Goal: Information Seeking & Learning: Learn about a topic

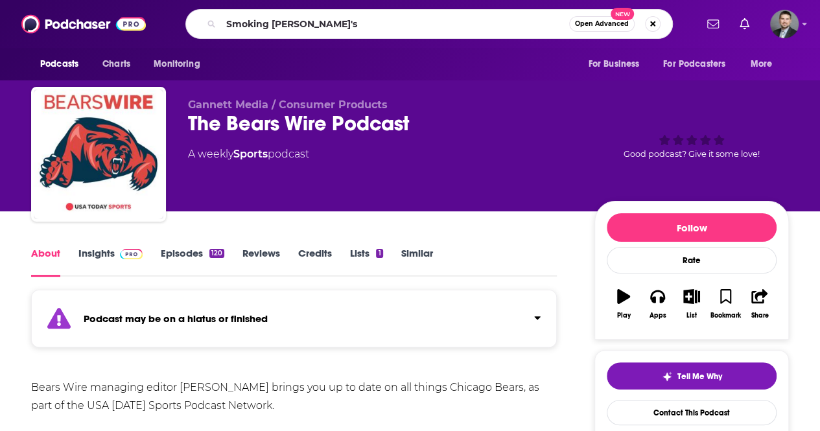
click at [337, 20] on input "Smoking [PERSON_NAME]'s" at bounding box center [395, 24] width 348 height 21
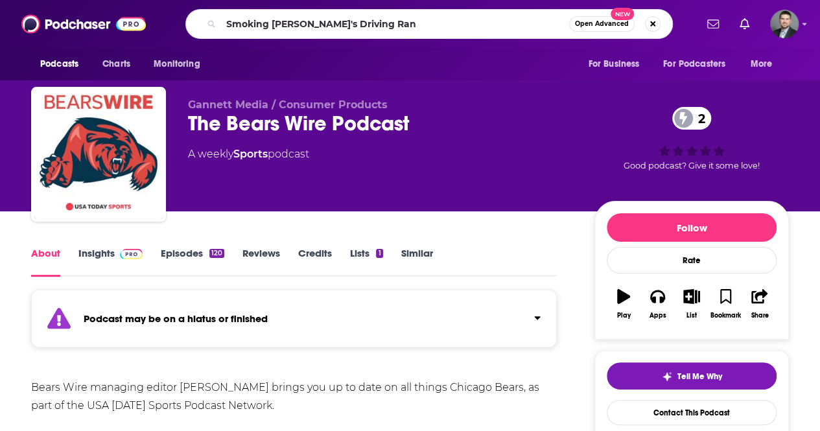
type input "Smoking [PERSON_NAME]'s Driving Rang"
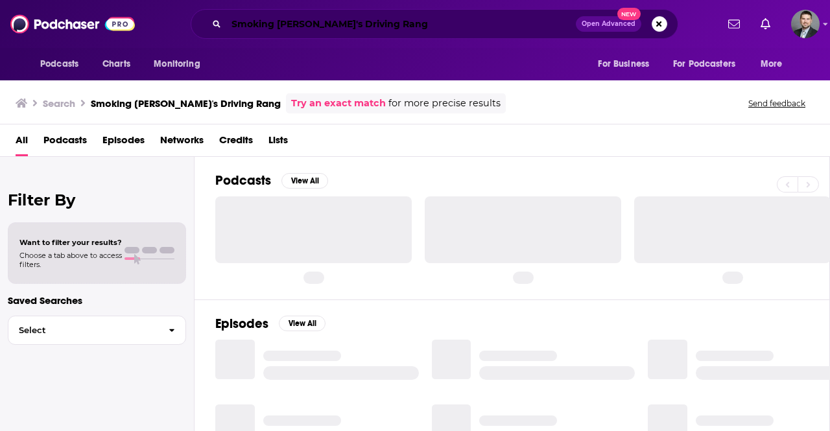
click at [388, 16] on input "Smoking [PERSON_NAME]'s Driving Rang" at bounding box center [400, 24] width 349 height 21
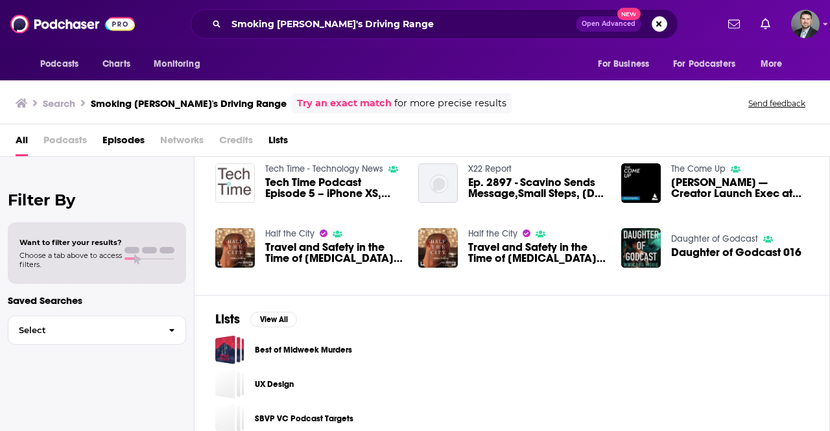
scroll to position [114, 0]
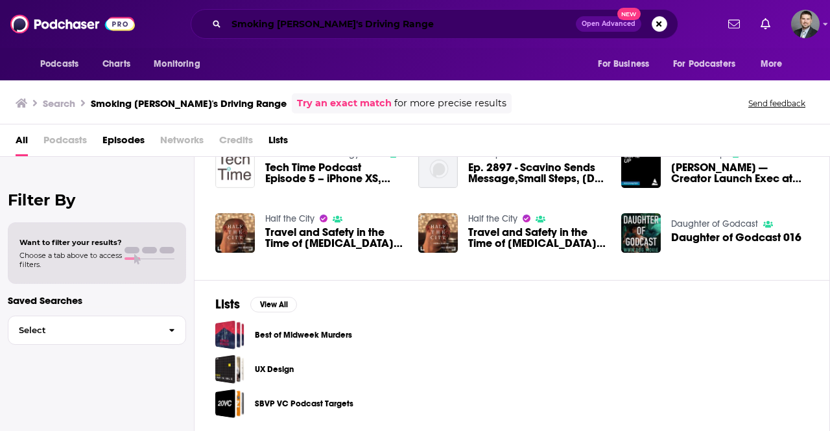
click at [384, 29] on input "Smoking [PERSON_NAME]'s Driving Range" at bounding box center [400, 24] width 349 height 21
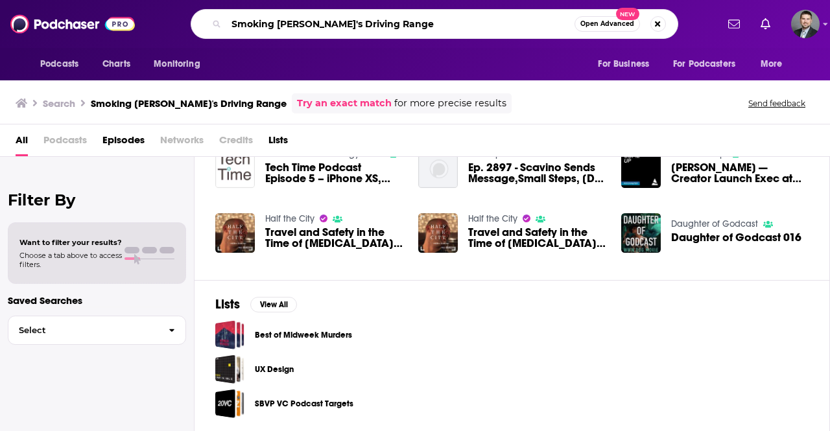
drag, startPoint x: 384, startPoint y: 29, endPoint x: 364, endPoint y: 25, distance: 21.0
click at [359, 27] on input "Smoking [PERSON_NAME]'s Driving Range" at bounding box center [400, 24] width 348 height 21
click at [377, 23] on input "Smoking [PERSON_NAME]'s Driving Range" at bounding box center [400, 24] width 348 height 21
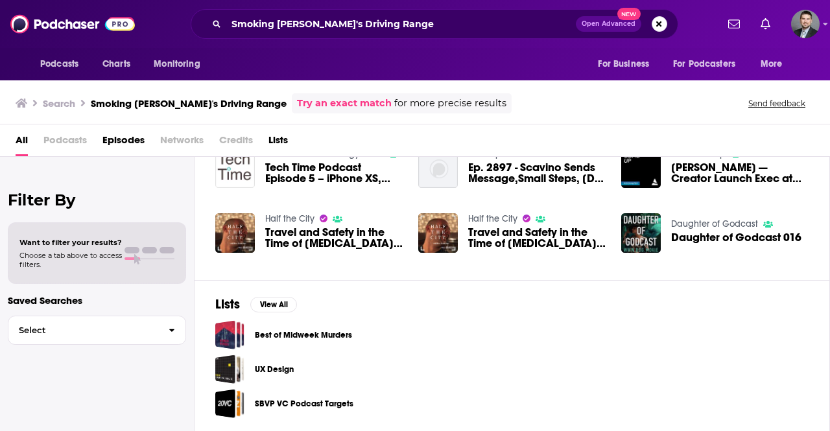
scroll to position [0, 0]
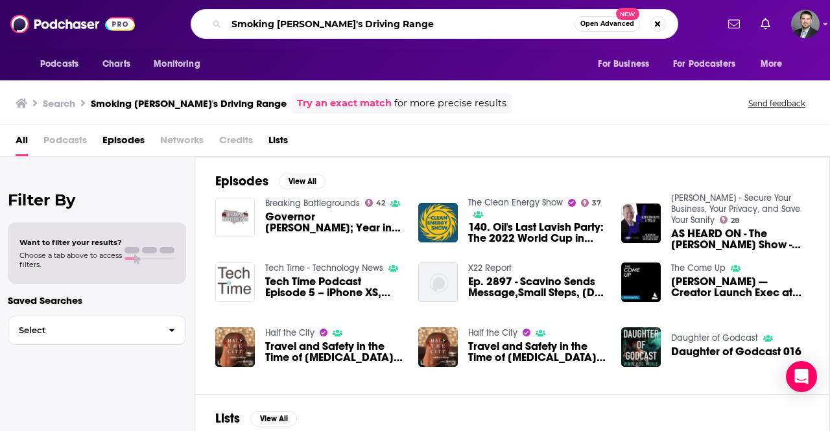
drag, startPoint x: 409, startPoint y: 19, endPoint x: 62, endPoint y: 3, distance: 347.8
click at [62, 3] on div "Podcasts Charts Monitoring Smoking [PERSON_NAME]'s Driving Range Open Advanced …" at bounding box center [415, 24] width 830 height 48
click at [275, 25] on input "Smoking [PERSON_NAME]'s Driving Range" at bounding box center [400, 24] width 348 height 21
type input "Smokin' [PERSON_NAME]'s Driving Range"
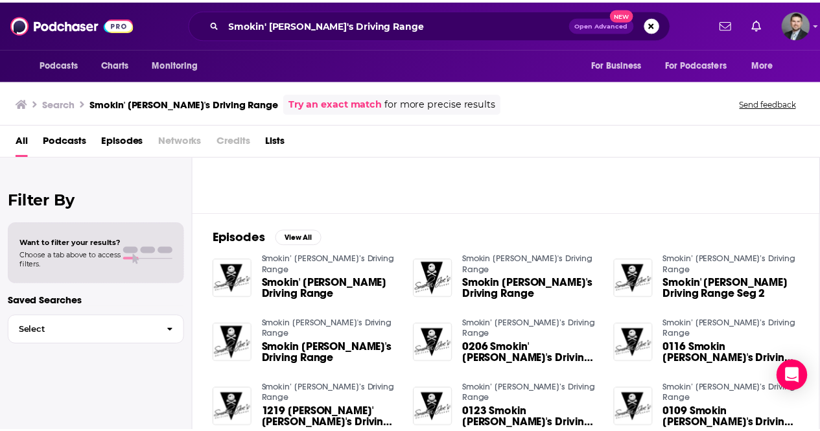
scroll to position [130, 0]
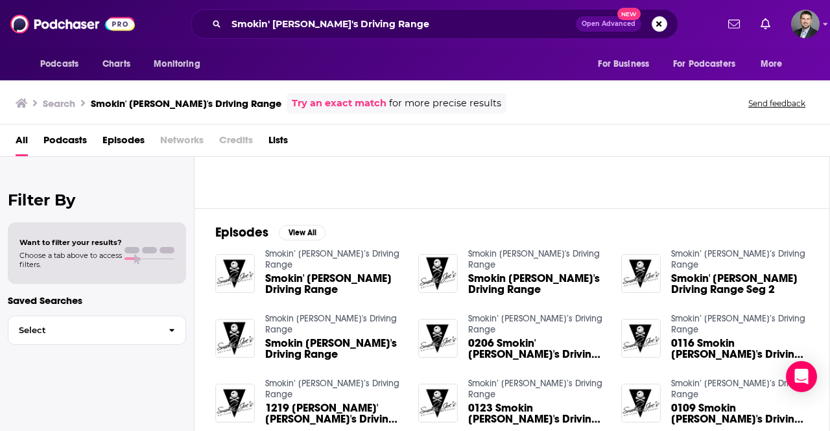
click at [332, 273] on span "Smokin' [PERSON_NAME] Driving Range" at bounding box center [333, 284] width 137 height 22
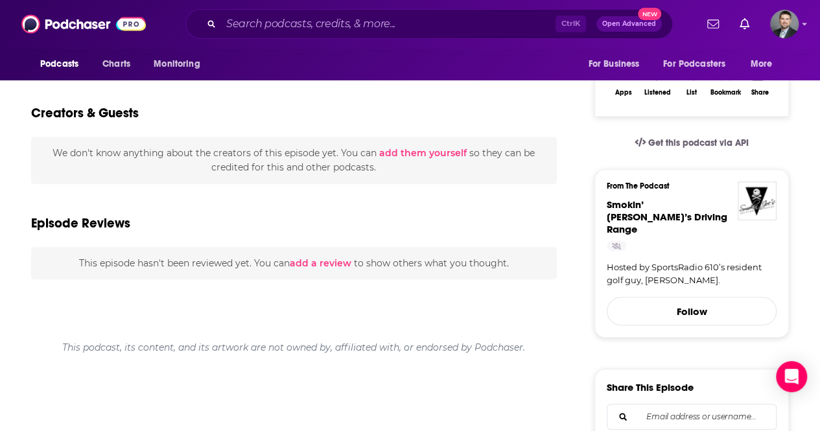
scroll to position [130, 0]
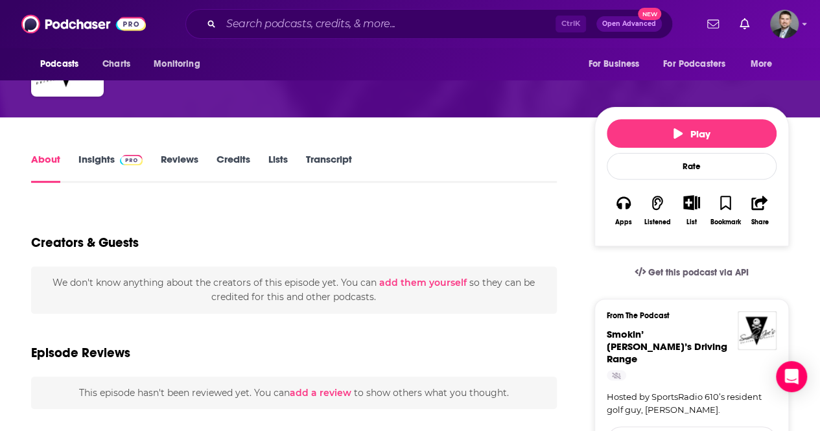
click at [121, 163] on img at bounding box center [131, 160] width 23 height 10
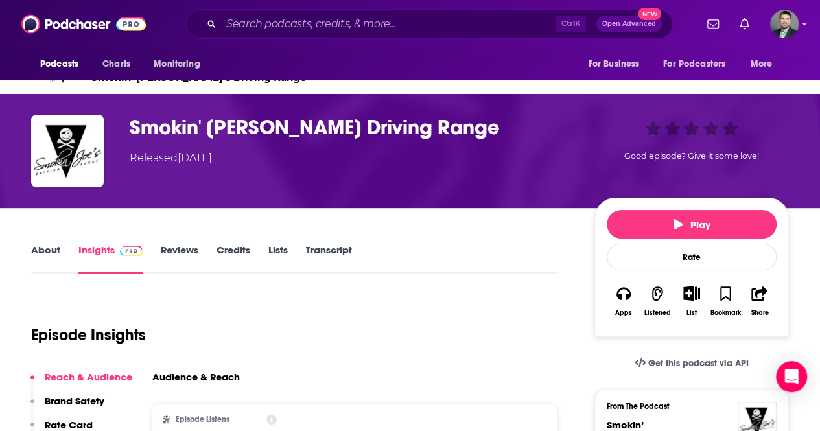
scroll to position [65, 0]
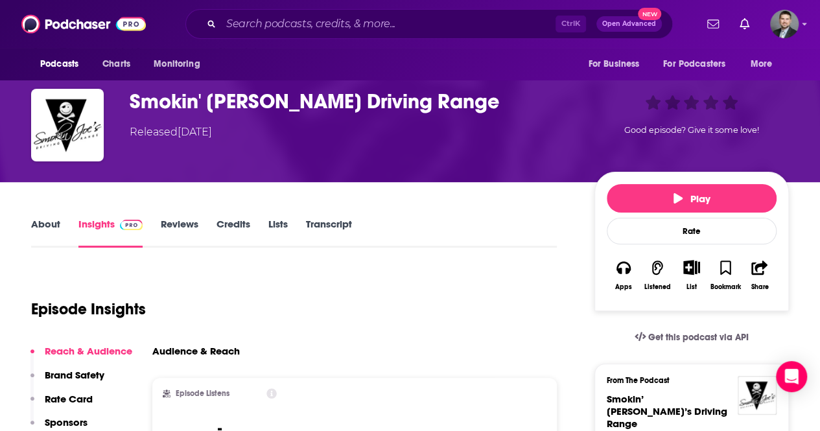
click at [325, 220] on link "Transcript" at bounding box center [329, 233] width 46 height 30
click at [273, 220] on link "Lists" at bounding box center [277, 233] width 19 height 30
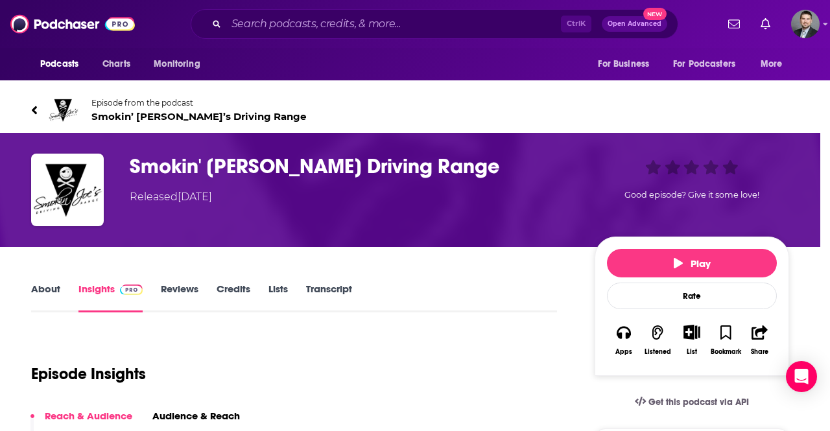
drag, startPoint x: 571, startPoint y: 121, endPoint x: 371, endPoint y: 208, distance: 217.7
click at [568, 123] on div "Add Episode to List Smokin' [PERSON_NAME] Driving Range Smokin' [PERSON_NAME] D…" at bounding box center [415, 215] width 830 height 431
drag, startPoint x: 281, startPoint y: 286, endPoint x: 281, endPoint y: 277, distance: 8.5
click at [281, 285] on div "No Transcripts Available This episode has no transcript available yet. Request …" at bounding box center [415, 215] width 830 height 431
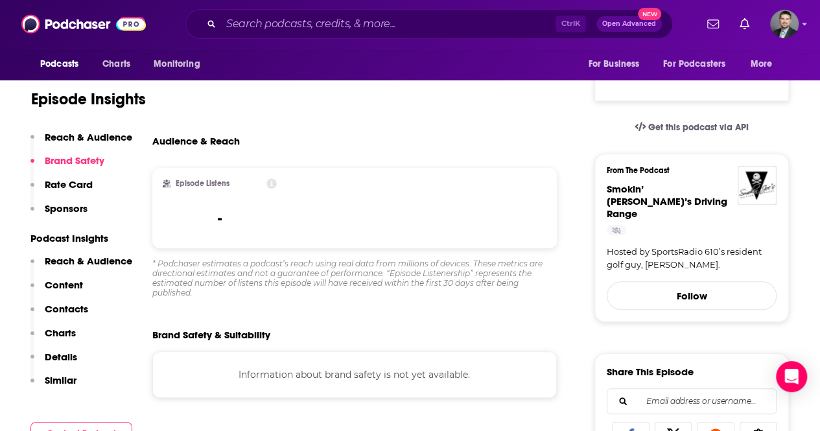
scroll to position [194, 0]
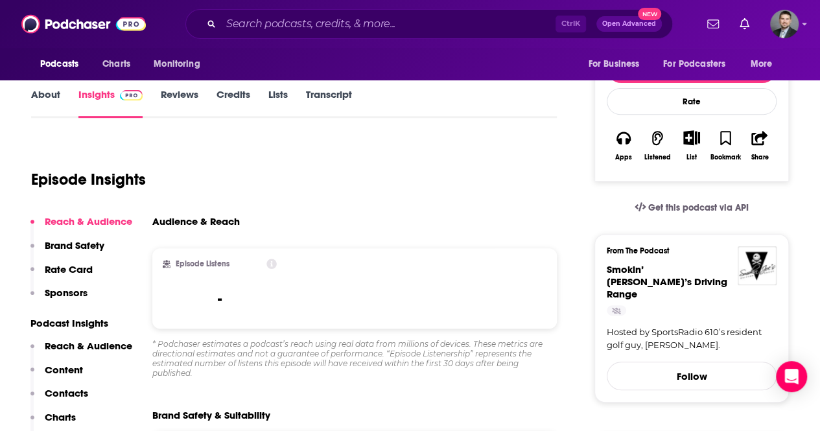
click at [49, 97] on link "About" at bounding box center [45, 103] width 29 height 30
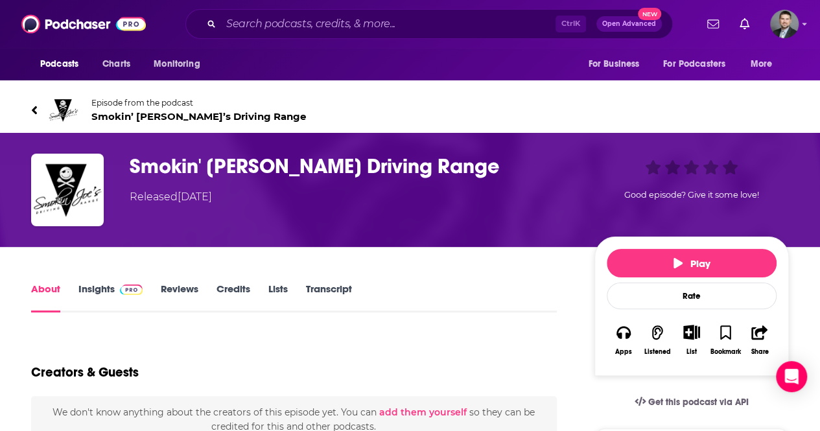
click at [26, 113] on div "Episode from the podcast Smokin’ [PERSON_NAME]’s Driving Range Next Episode" at bounding box center [409, 110] width 777 height 52
click at [31, 109] on icon at bounding box center [34, 110] width 6 height 13
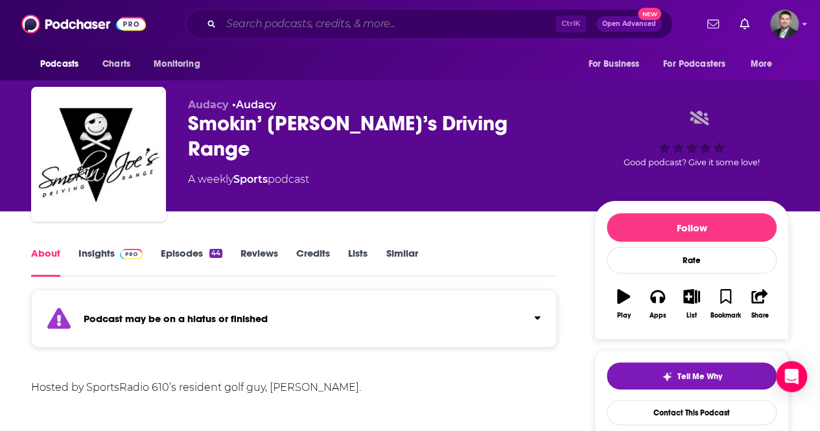
click at [253, 24] on input "Search podcasts, credits, & more..." at bounding box center [388, 24] width 334 height 21
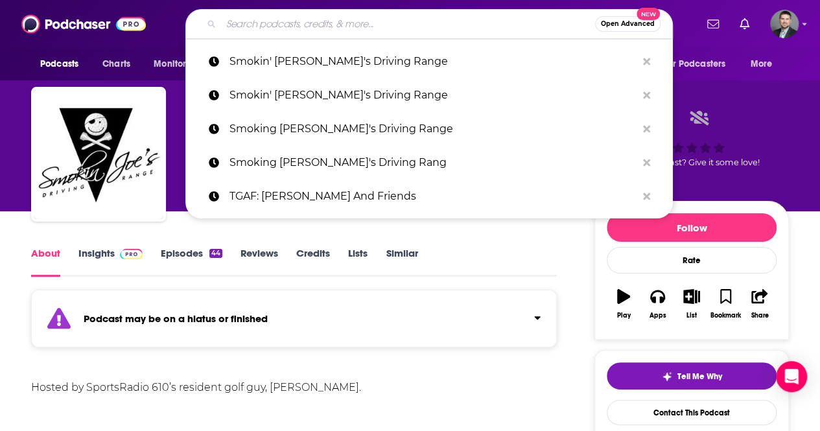
click at [344, 384] on div "Hosted by SportsRadio 610’s resident golf guy, [PERSON_NAME]." at bounding box center [294, 388] width 526 height 18
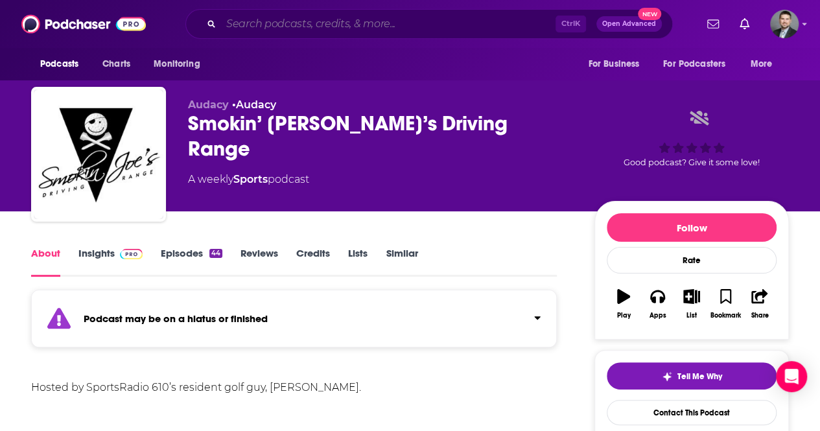
click at [288, 19] on input "Search podcasts, credits, & more..." at bounding box center [388, 24] width 334 height 21
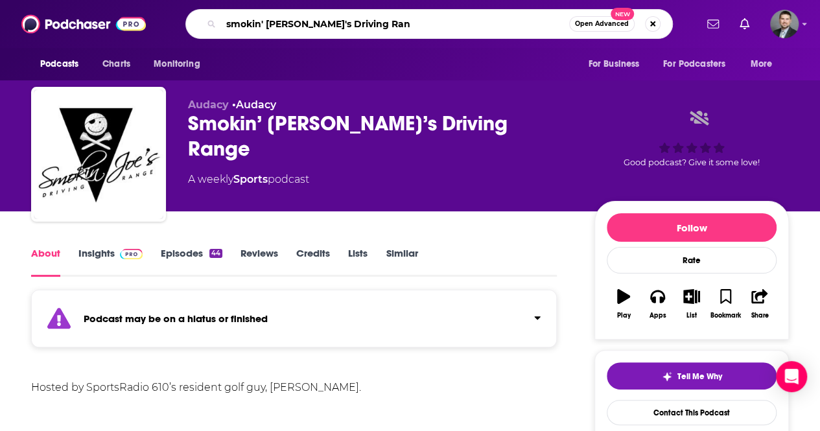
type input "smokin' [PERSON_NAME]'s Driving Rang"
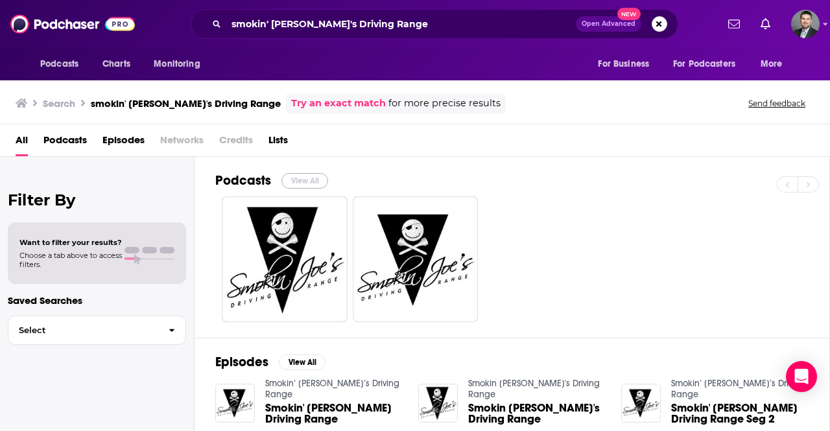
click at [317, 183] on button "View All" at bounding box center [304, 181] width 47 height 16
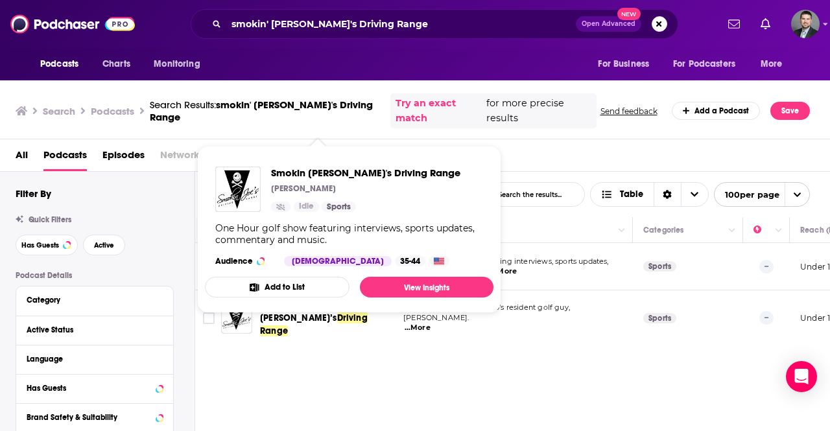
click at [329, 358] on div "Relevancy List Search Input Search the results... Table 2 podcast results List …" at bounding box center [512, 348] width 635 height 353
click at [327, 246] on div "Smokin [PERSON_NAME]'s Driving Range [PERSON_NAME] Idle Sports One Hour golf sh…" at bounding box center [349, 216] width 288 height 121
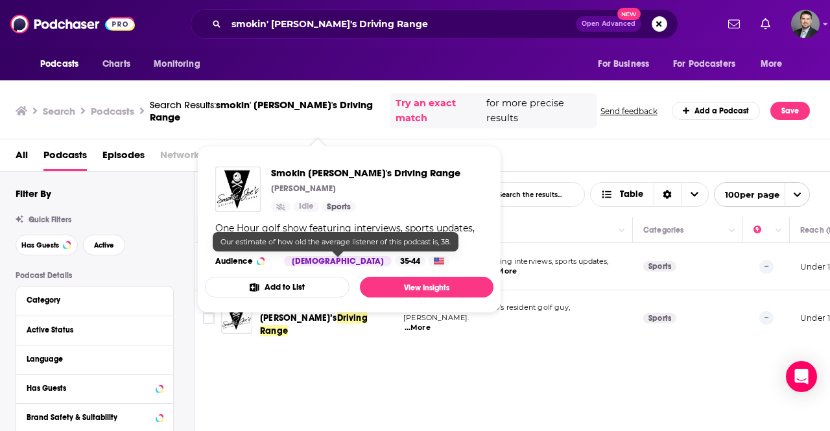
click at [287, 352] on div "Relevancy List Search Input Search the results... Table 2 podcast results List …" at bounding box center [512, 348] width 635 height 353
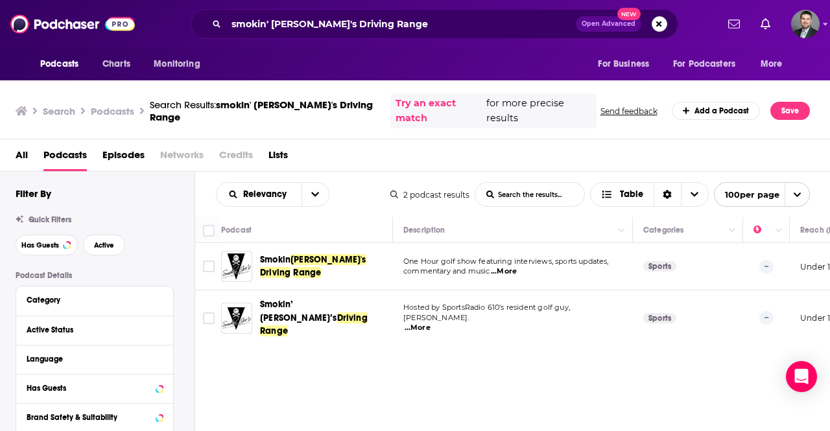
click at [309, 258] on div "Smokin [PERSON_NAME]'s Driving Range" at bounding box center [327, 266] width 135 height 31
click at [310, 257] on span "Smokin [PERSON_NAME]'s Driving Range" at bounding box center [324, 266] width 128 height 26
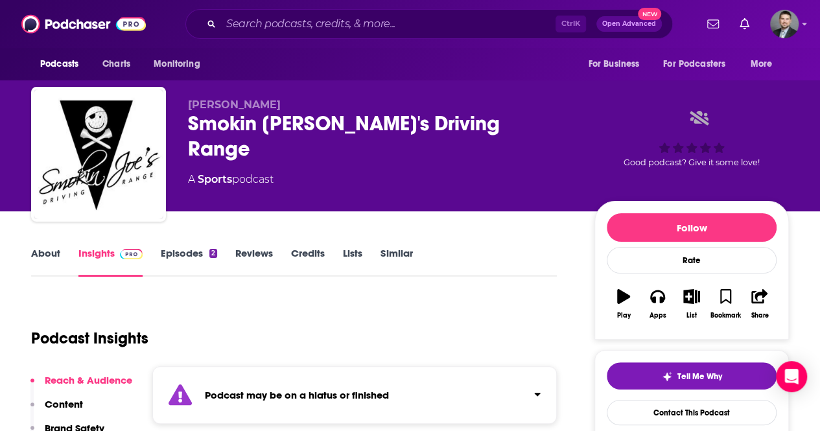
click at [184, 257] on link "Episodes 2" at bounding box center [189, 262] width 56 height 30
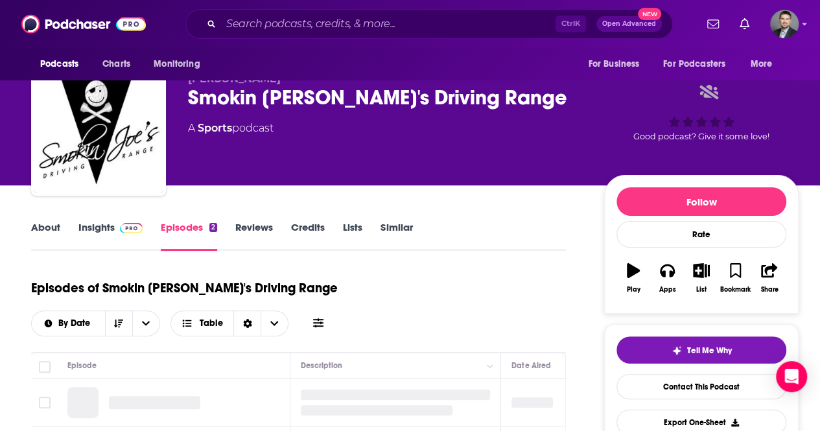
scroll to position [194, 0]
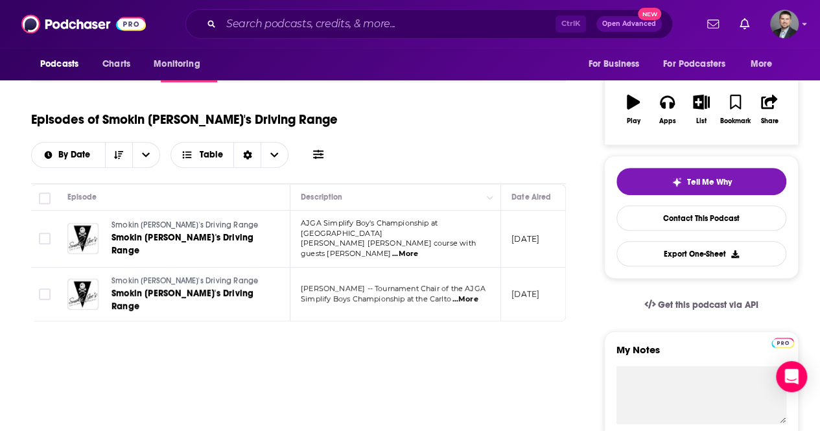
click at [418, 249] on span "...More" at bounding box center [405, 254] width 26 height 10
click at [464, 294] on span "...More" at bounding box center [465, 299] width 26 height 10
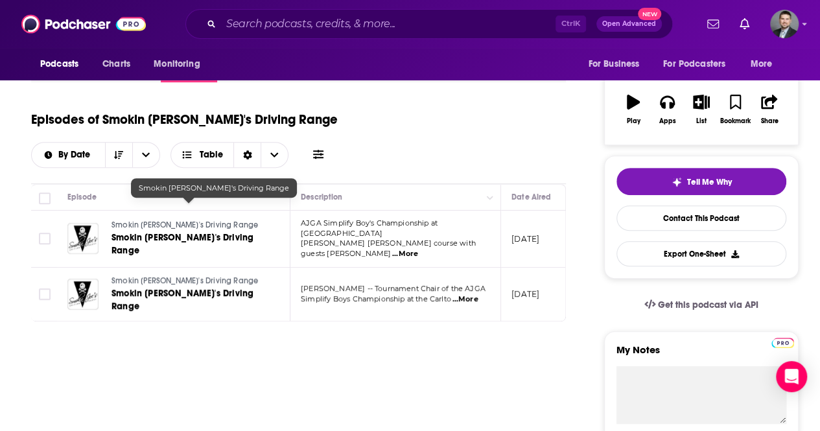
click at [146, 232] on span "Smokin [PERSON_NAME]'s Driving Range" at bounding box center [182, 244] width 142 height 24
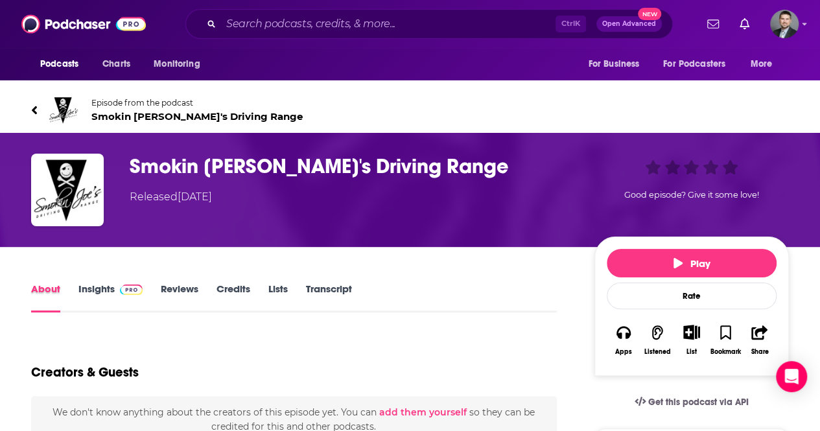
drag, startPoint x: 60, startPoint y: 296, endPoint x: 56, endPoint y: 290, distance: 7.2
click at [59, 295] on div "About" at bounding box center [54, 298] width 47 height 30
click at [56, 290] on link "About" at bounding box center [45, 298] width 29 height 30
click at [91, 288] on link "Insights" at bounding box center [110, 298] width 64 height 30
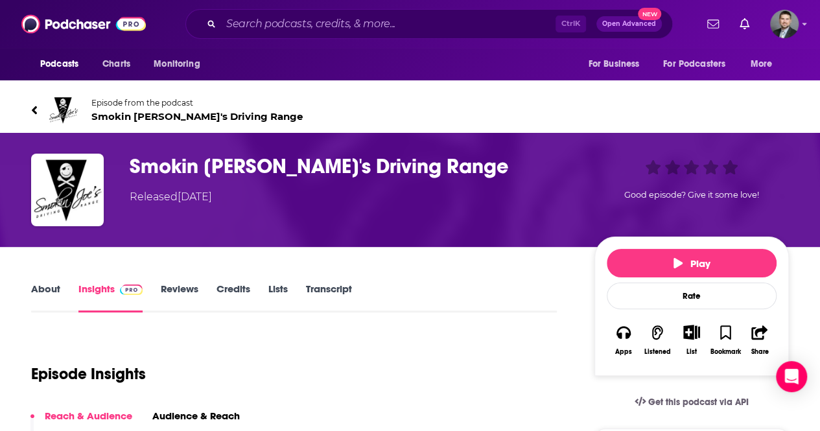
drag, startPoint x: 45, startPoint y: 301, endPoint x: 45, endPoint y: 294, distance: 7.8
click at [45, 301] on link "About" at bounding box center [45, 298] width 29 height 30
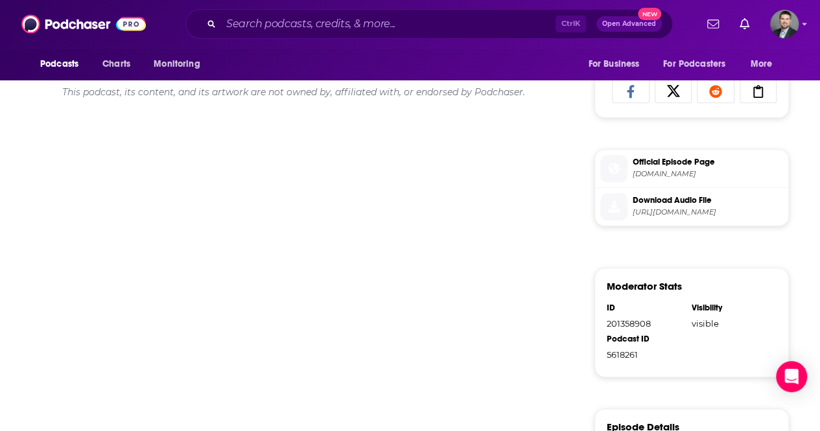
scroll to position [713, 0]
